Goal: Complete application form: Complete application form

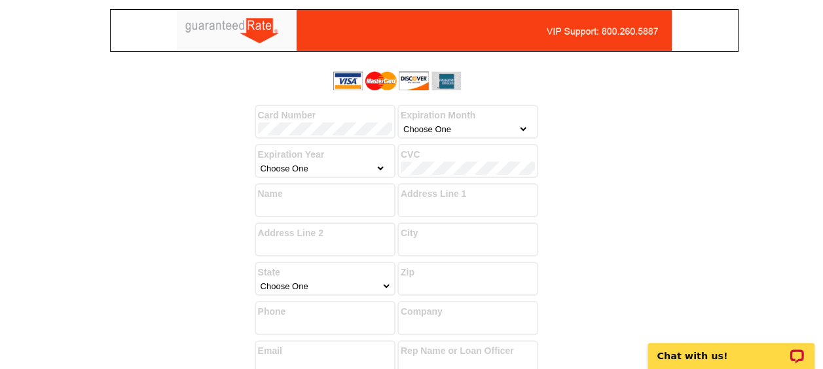
click at [678, 204] on div "Success! You have successfully submitted your billing information. Add another …" at bounding box center [412, 293] width 629 height 454
click at [528, 128] on div "Expiration Month Choose One January February March April May June July August S…" at bounding box center [467, 122] width 141 height 34
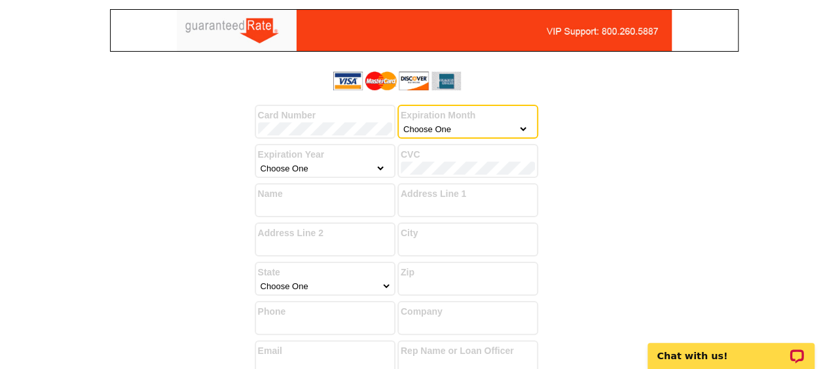
click at [495, 117] on label "Expiration Month" at bounding box center [468, 116] width 134 height 14
click at [497, 133] on select "Choose One January February March April May June July August September October …" at bounding box center [465, 128] width 128 height 13
select select "8"
click at [401, 122] on select "Choose One January February March April May June July August September October …" at bounding box center [465, 128] width 128 height 13
click at [368, 166] on select "Choose One 2025 2026 2027 2028 2029 2030 2031 2032 2033 2034 2035" at bounding box center [322, 168] width 128 height 13
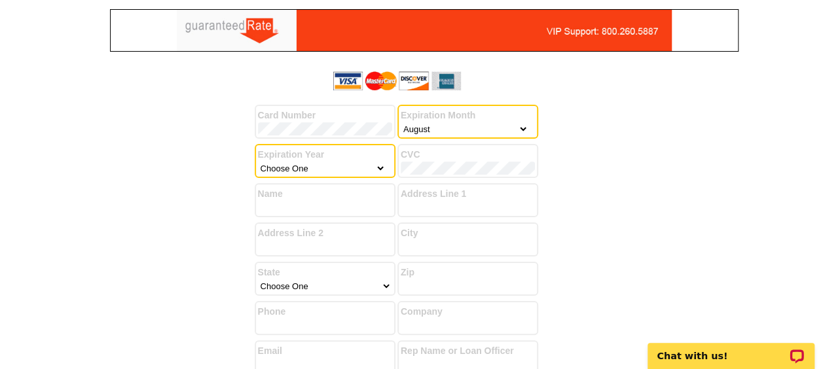
select select "2029"
click at [258, 162] on select "Choose One 2025 2026 2027 2028 2029 2030 2031 2032 2033 2034 2035" at bounding box center [322, 168] width 128 height 13
click at [437, 160] on label "CVC" at bounding box center [468, 155] width 134 height 14
click at [434, 160] on label "CVC" at bounding box center [468, 155] width 134 height 14
click at [291, 199] on label "Name" at bounding box center [325, 194] width 134 height 14
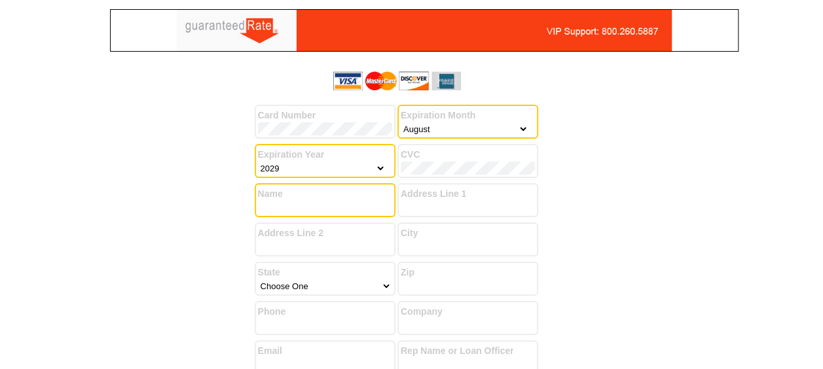
click at [289, 206] on input "Name" at bounding box center [325, 207] width 134 height 13
type input "[PERSON_NAME]"
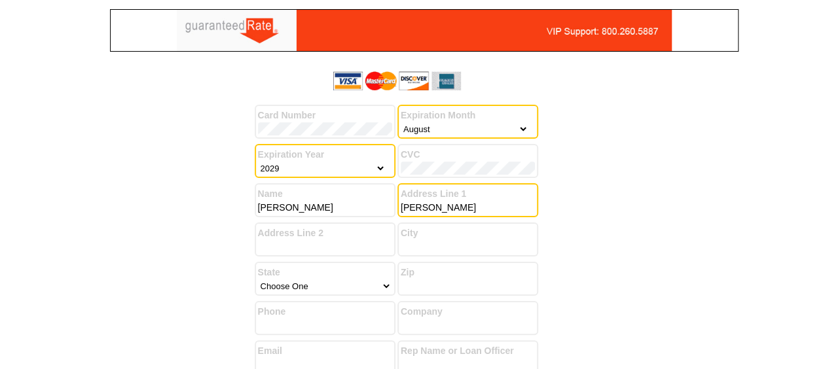
type input "[PERSON_NAME]"
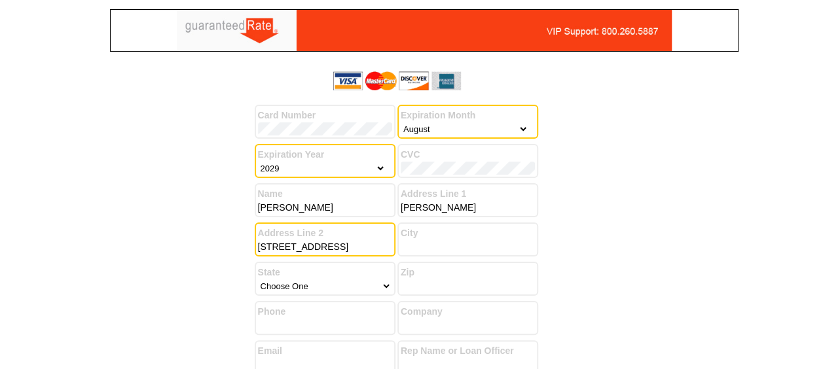
type input "[STREET_ADDRESS]"
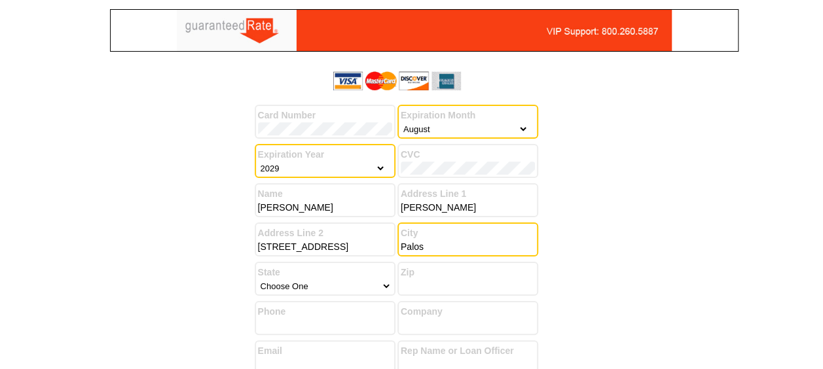
type input "[GEOGRAPHIC_DATA]"
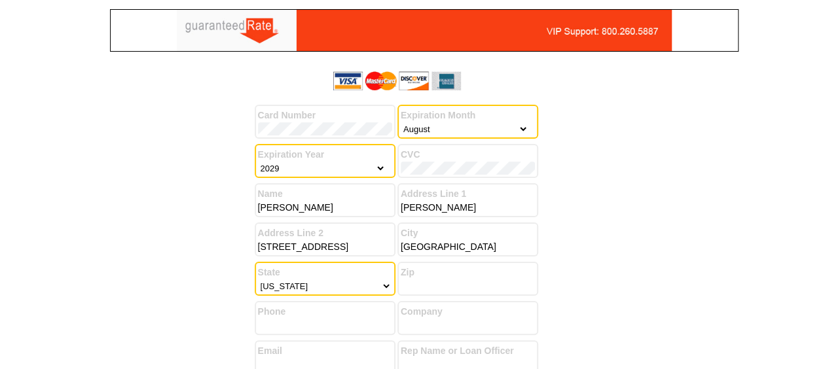
select select "14"
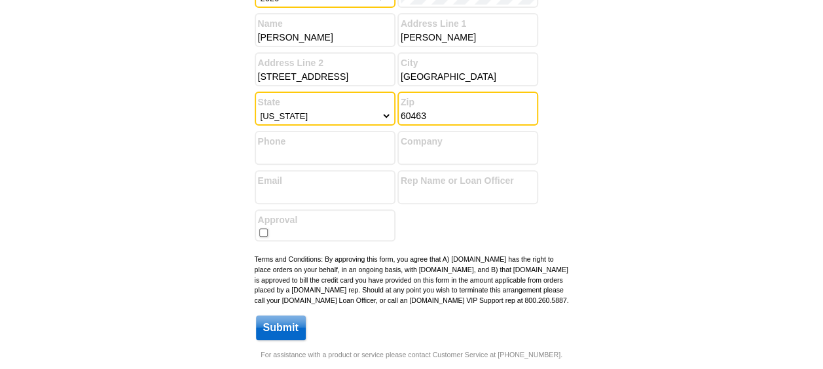
scroll to position [196, 0]
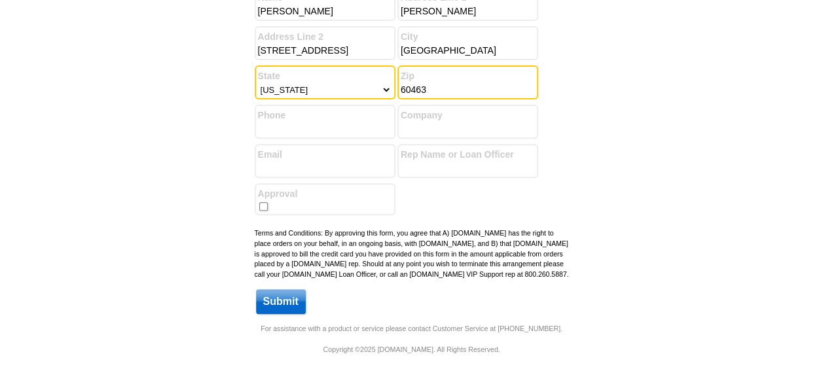
type input "60463"
click at [206, 238] on div at bounding box center [176, 97] width 157 height 454
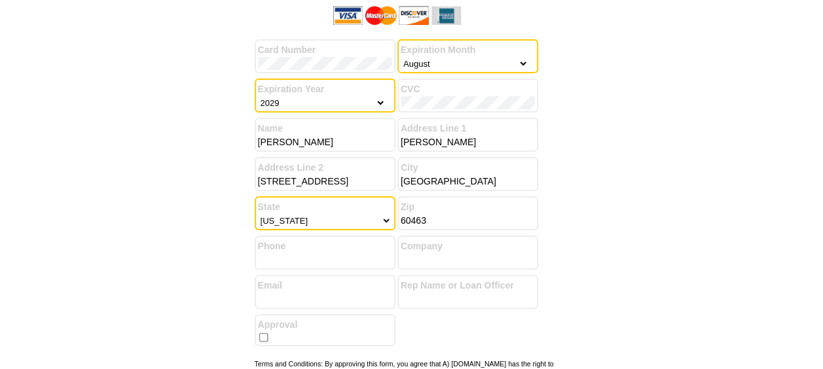
scroll to position [65, 0]
click at [321, 255] on input "Phone" at bounding box center [325, 259] width 134 height 13
type input "7086124800"
type input "President"
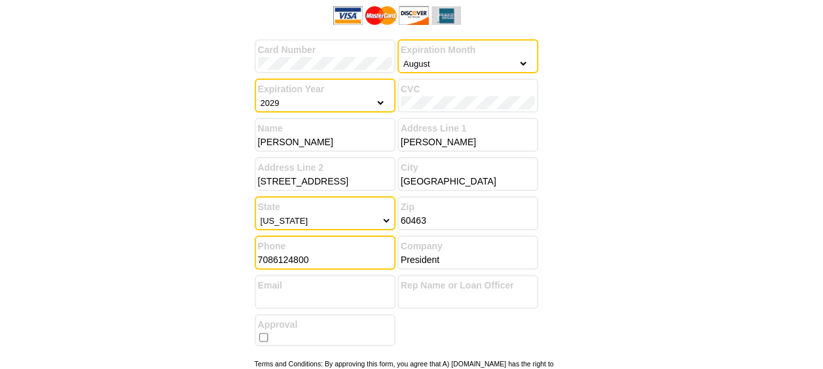
type input "[EMAIL_ADDRESS][DOMAIN_NAME]"
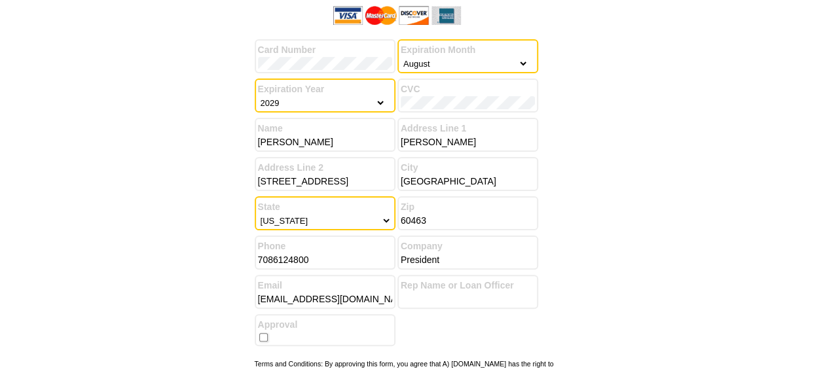
click at [150, 223] on div at bounding box center [176, 228] width 157 height 454
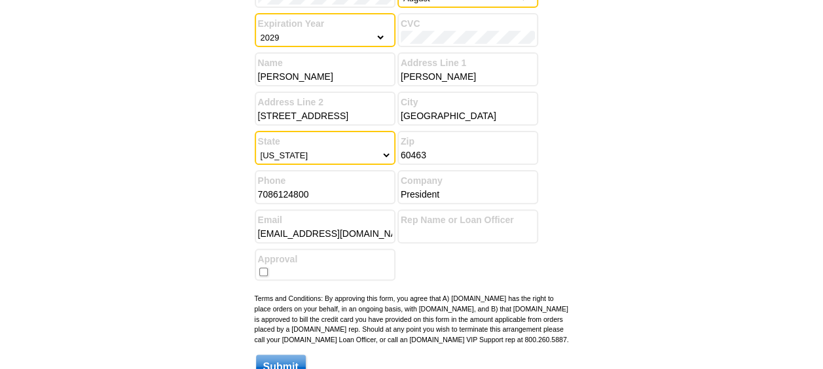
click at [413, 239] on input "Rep Name or Loan Officer" at bounding box center [468, 233] width 134 height 13
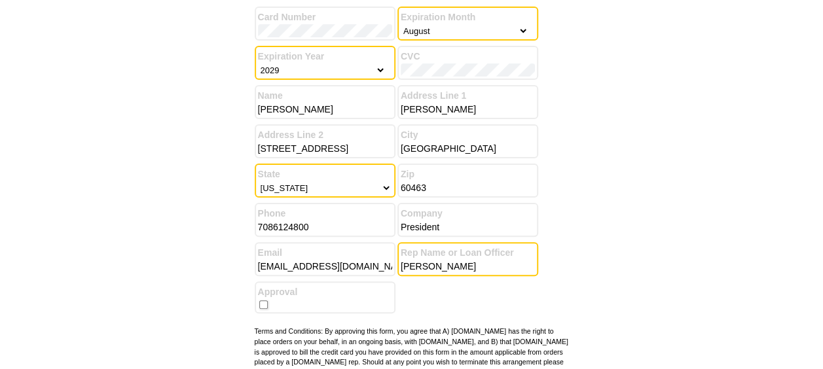
scroll to position [213, 0]
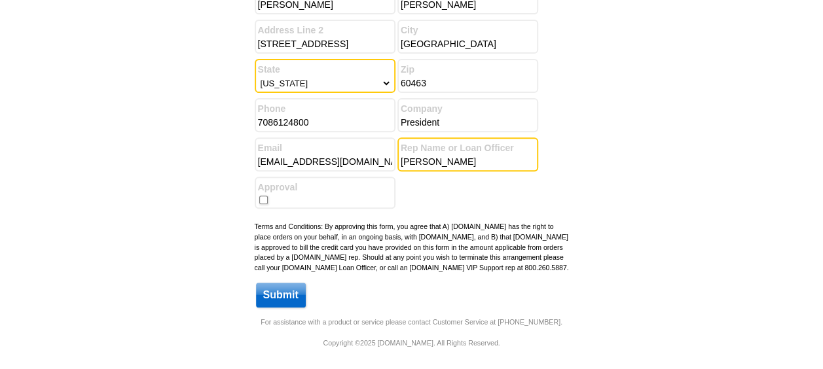
type input "[PERSON_NAME]"
click at [267, 196] on input "checkbox" at bounding box center [263, 200] width 9 height 9
checkbox input "true"
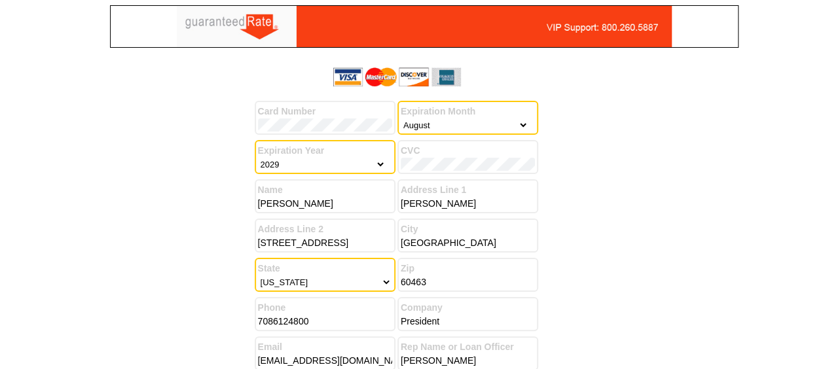
scroll to position [65, 0]
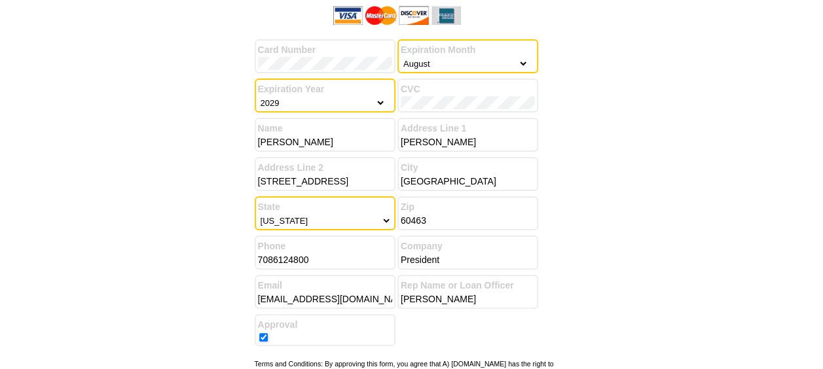
click at [139, 174] on div at bounding box center [176, 228] width 157 height 454
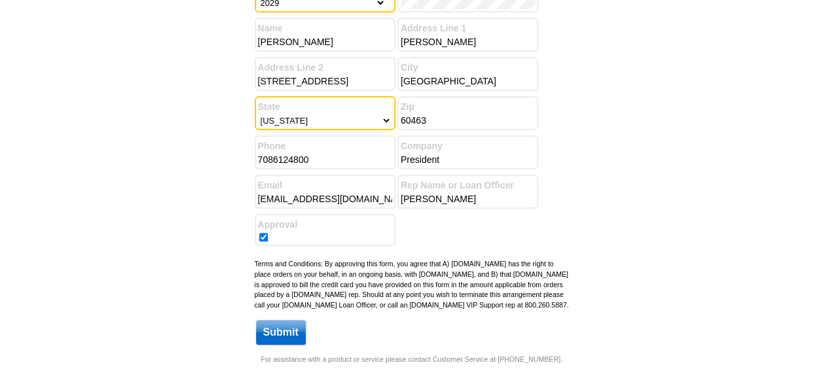
scroll to position [196, 0]
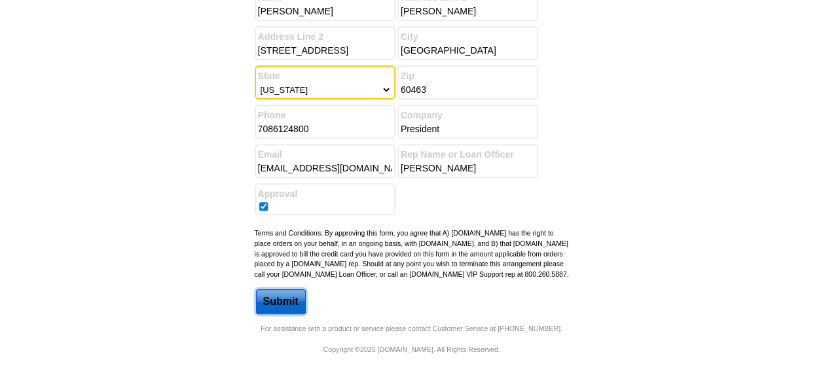
click at [274, 314] on input "Submit" at bounding box center [281, 301] width 50 height 25
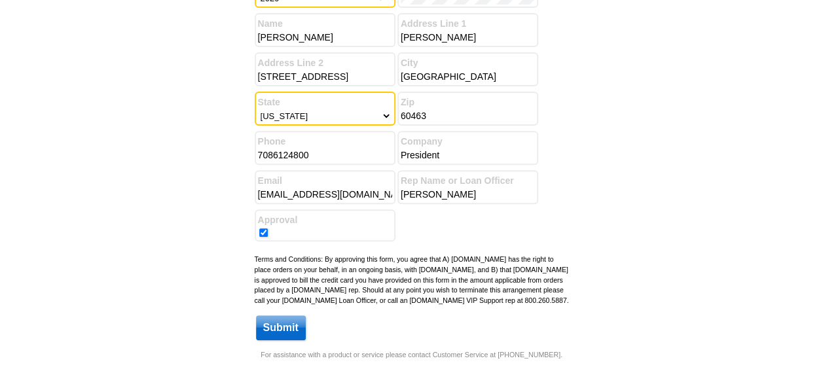
scroll to position [225, 0]
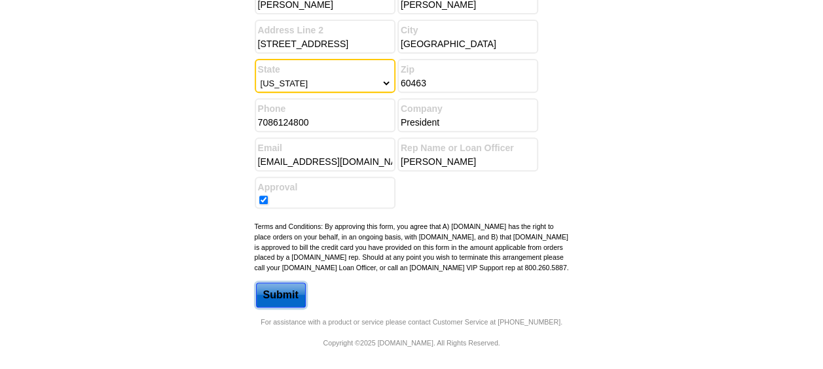
click at [280, 292] on input "Submit" at bounding box center [281, 295] width 50 height 25
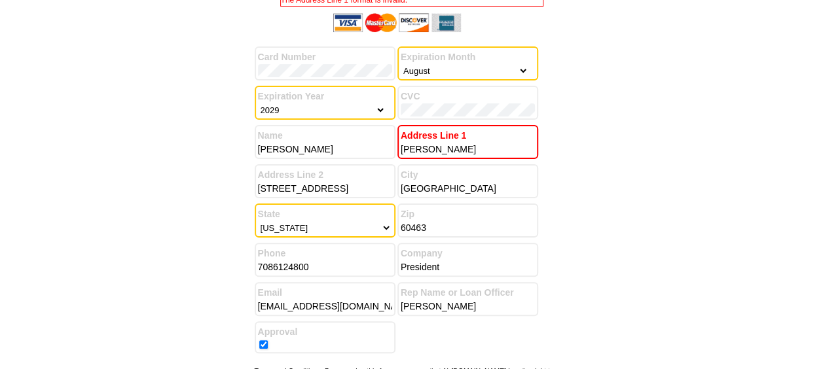
scroll to position [69, 0]
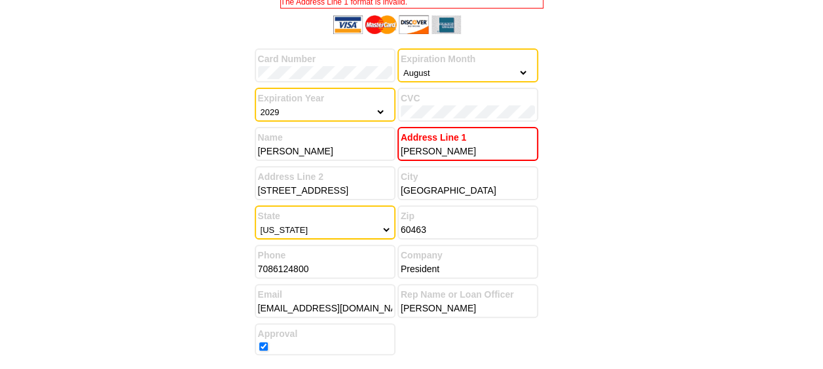
drag, startPoint x: 470, startPoint y: 149, endPoint x: 358, endPoint y: 155, distance: 112.8
click at [358, 155] on div "Card Number Expiration Month Choose One January February March April May June J…" at bounding box center [412, 127] width 314 height 235
click at [344, 131] on label "Name" at bounding box center [325, 138] width 134 height 14
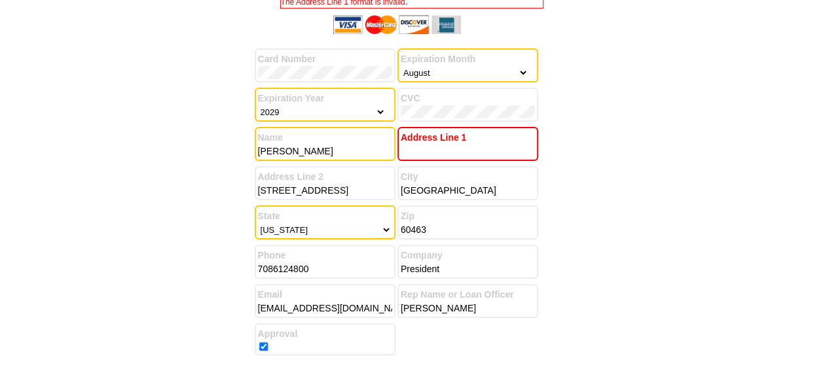
click at [332, 152] on input "[PERSON_NAME]" at bounding box center [325, 151] width 134 height 13
type input "[PERSON_NAME]"
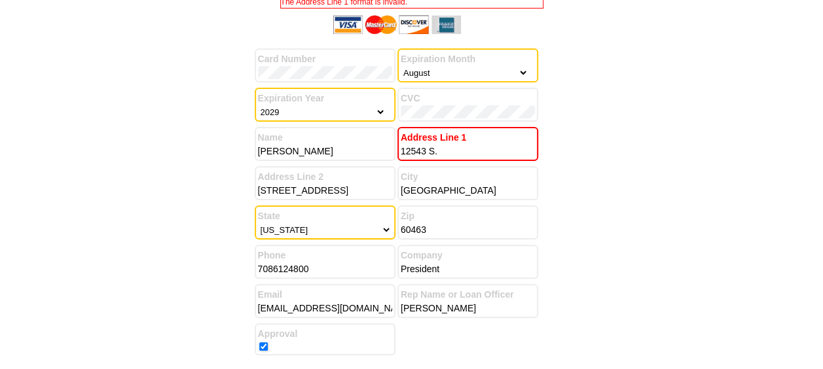
type input "[STREET_ADDRESS]"
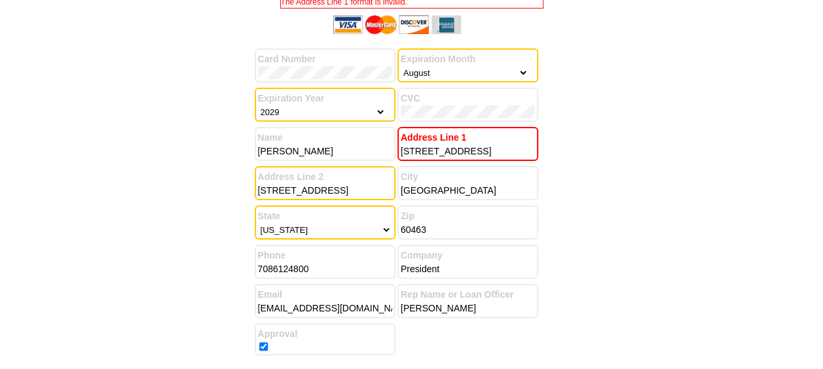
drag, startPoint x: 331, startPoint y: 189, endPoint x: 151, endPoint y: 191, distance: 180.8
click at [151, 191] on div "Success! You have successfully submitted your billing information. Add another …" at bounding box center [412, 237] width 629 height 454
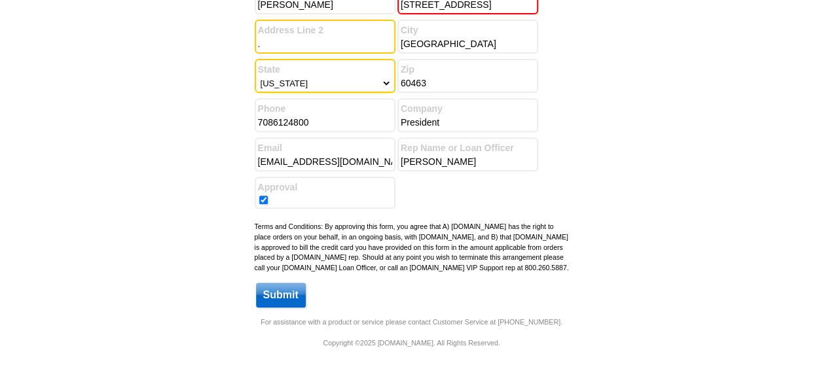
scroll to position [225, 0]
type input "."
click at [280, 297] on input "Submit" at bounding box center [281, 295] width 50 height 25
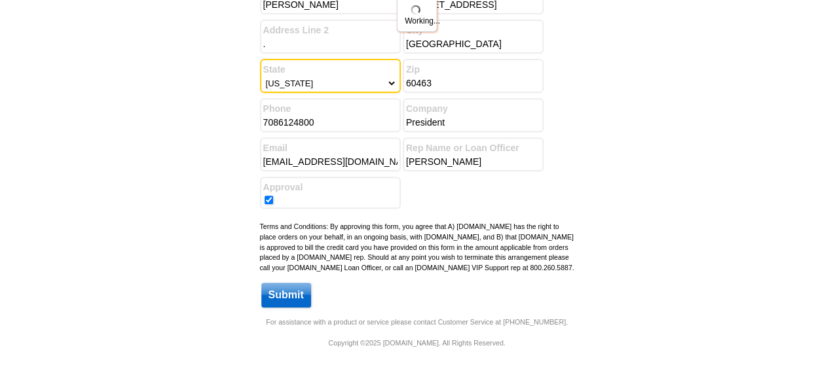
scroll to position [0, 0]
